Goal: Information Seeking & Learning: Find specific fact

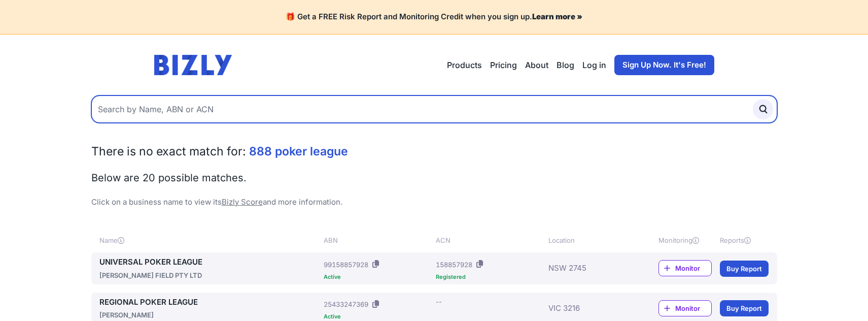
click at [434, 111] on input "text" at bounding box center [434, 108] width 686 height 27
paste input "62 118 664 298"
type input "62 118 664 298"
click at [753, 99] on button "submit" at bounding box center [763, 109] width 20 height 20
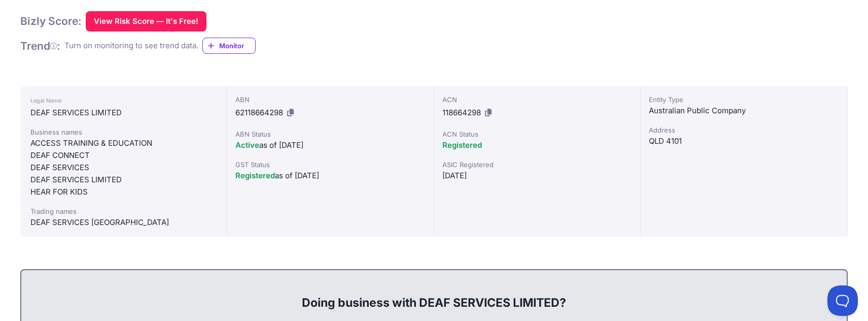
click at [396, 167] on div "GST Status" at bounding box center [330, 164] width 190 height 10
click at [484, 112] on button at bounding box center [488, 112] width 11 height 16
